Goal: Task Accomplishment & Management: Complete application form

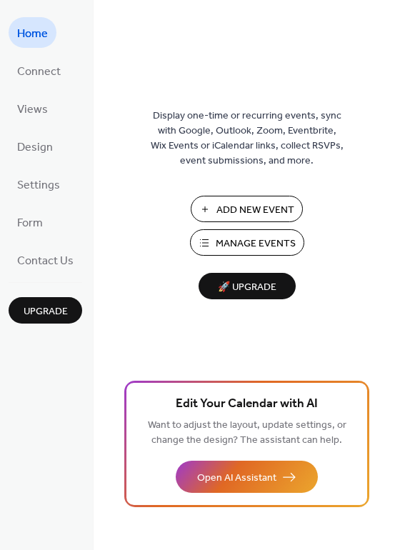
click at [211, 205] on button "Add New Event" at bounding box center [247, 209] width 112 height 26
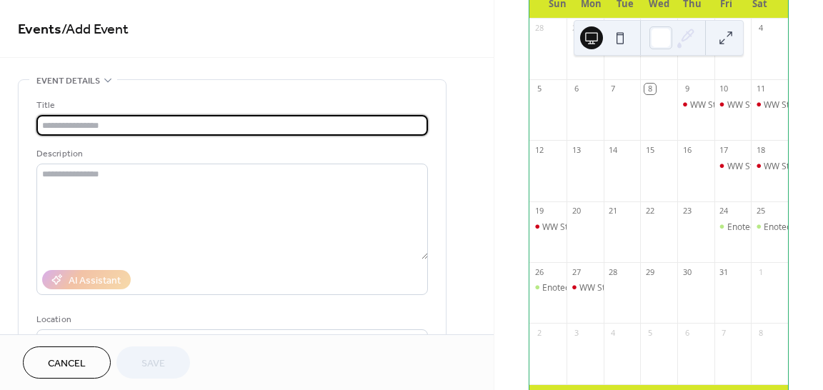
scroll to position [139, 0]
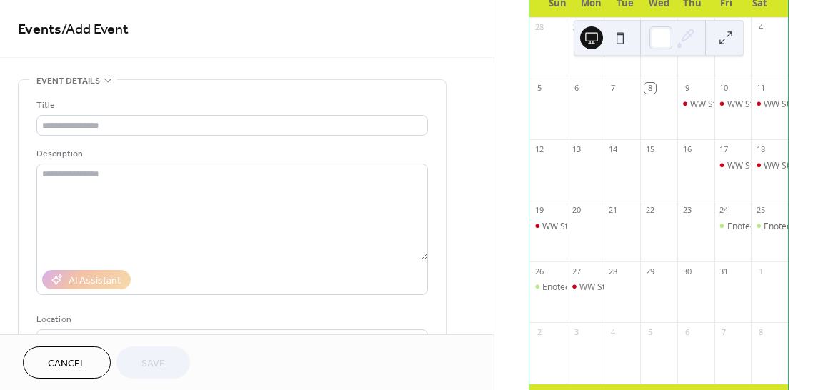
click at [721, 295] on div at bounding box center [732, 299] width 37 height 36
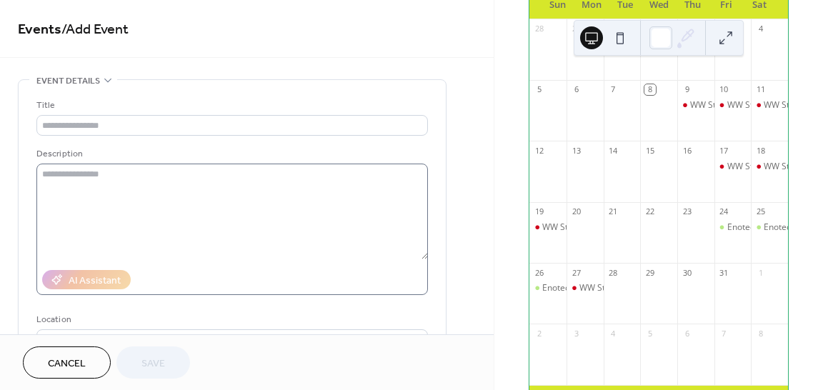
scroll to position [1, 0]
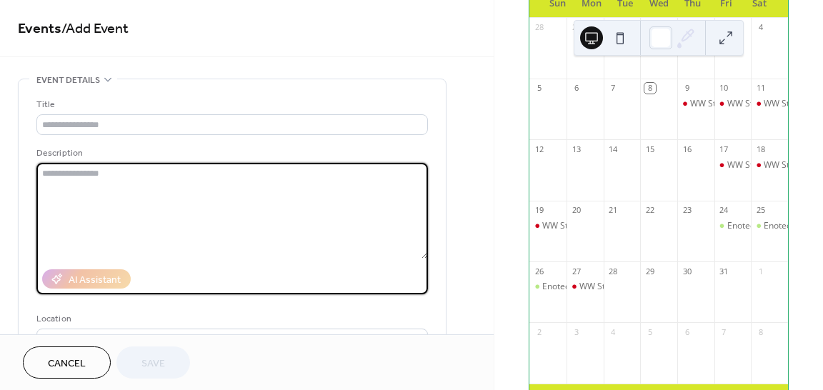
click at [94, 192] on textarea at bounding box center [231, 211] width 391 height 96
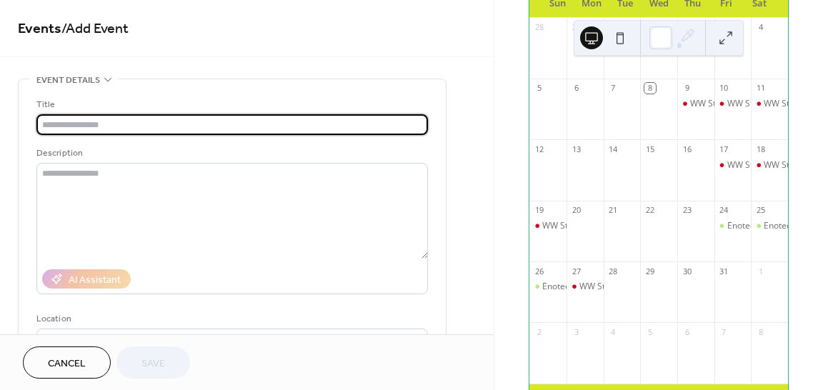
click at [84, 124] on input "text" at bounding box center [231, 124] width 391 height 21
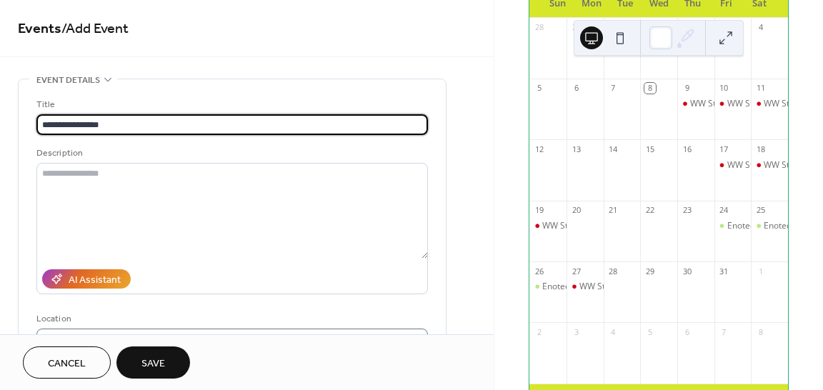
type input "**********"
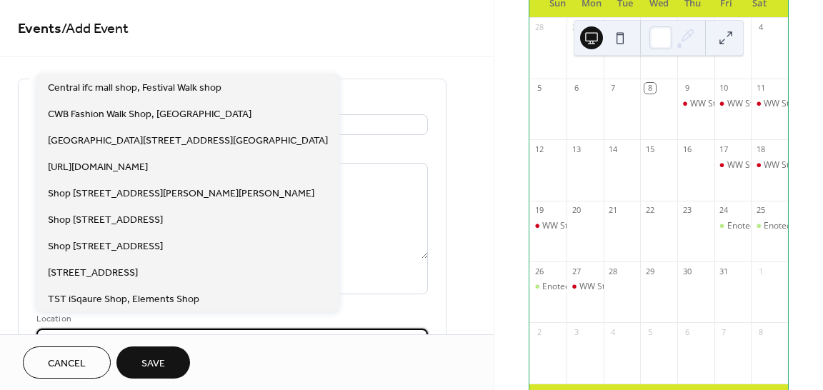
click at [64, 329] on input "text" at bounding box center [231, 339] width 391 height 21
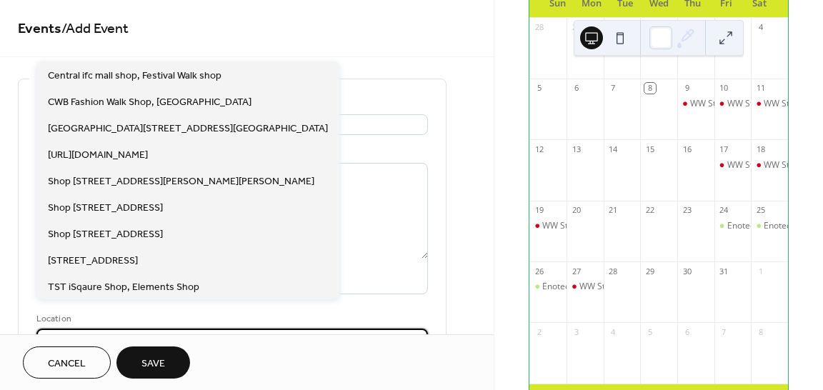
scroll to position [13, 0]
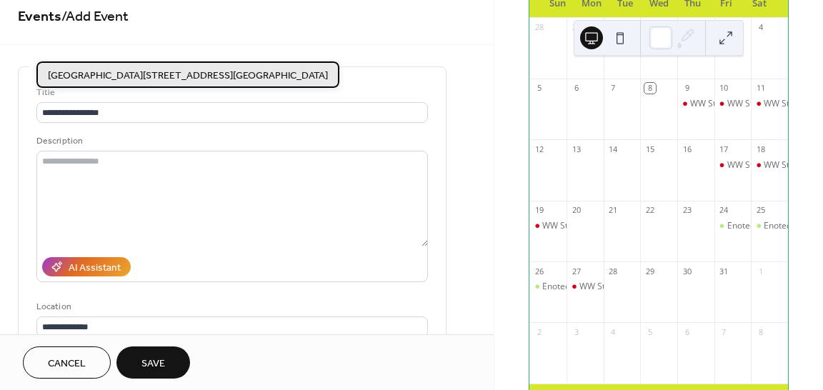
click at [123, 78] on span "Great Food Hall, Level LG1, Pacific Place, 88 Queensway, Admiralty, Hong Kong" at bounding box center [188, 76] width 280 height 15
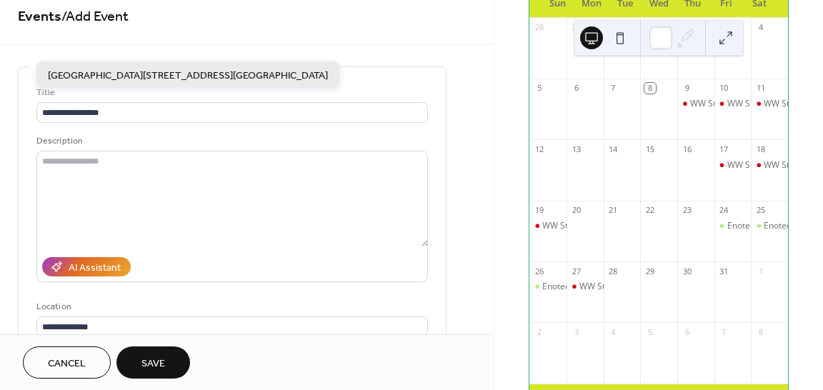
type input "**********"
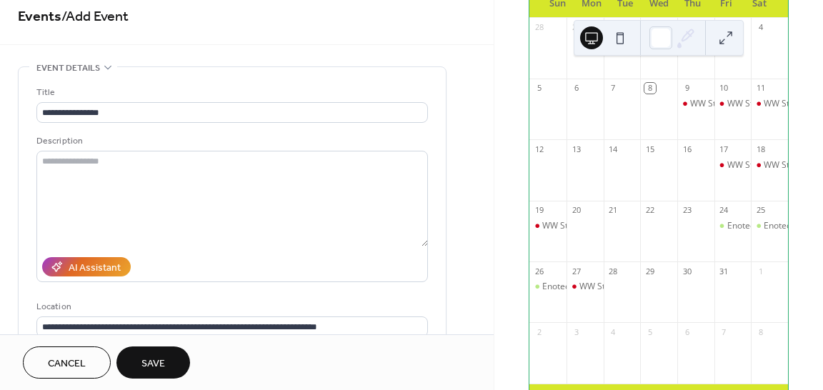
click at [161, 364] on span "Save" at bounding box center [153, 363] width 24 height 15
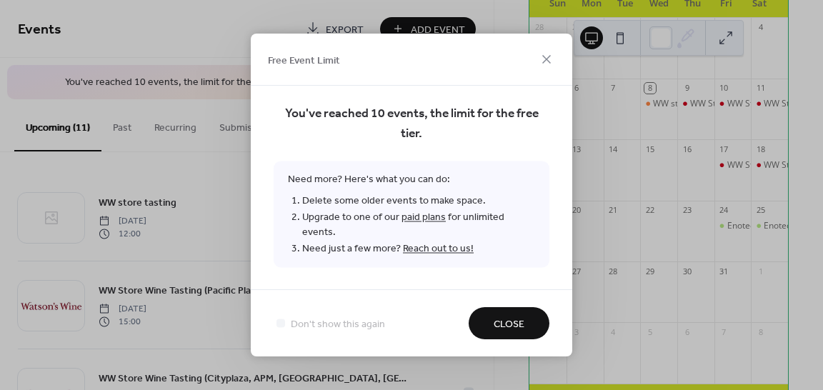
click at [419, 222] on link "paid plans" at bounding box center [423, 217] width 44 height 19
